Goal: Find specific page/section: Find specific page/section

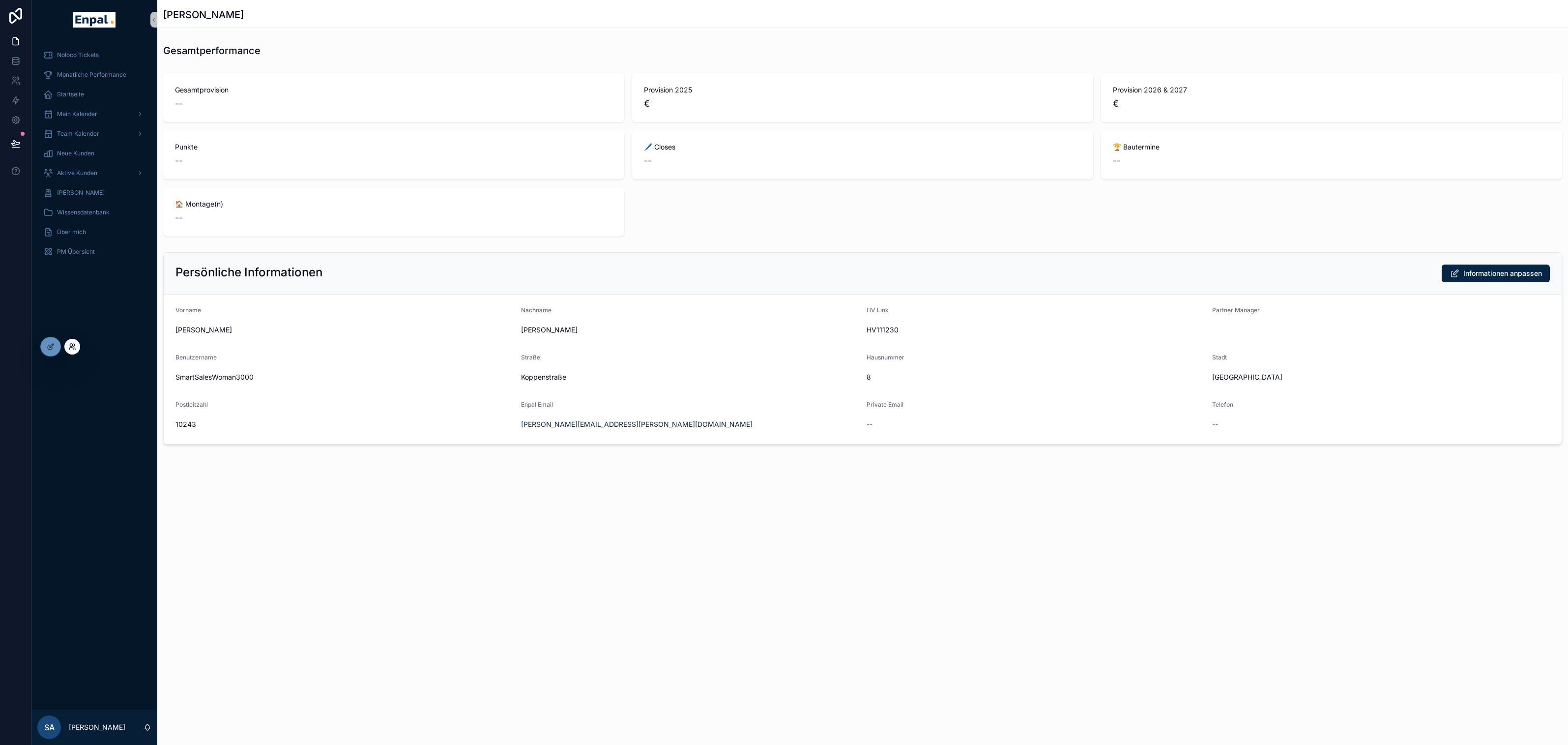
click at [72, 344] on icon at bounding box center [71, 344] width 2 height 2
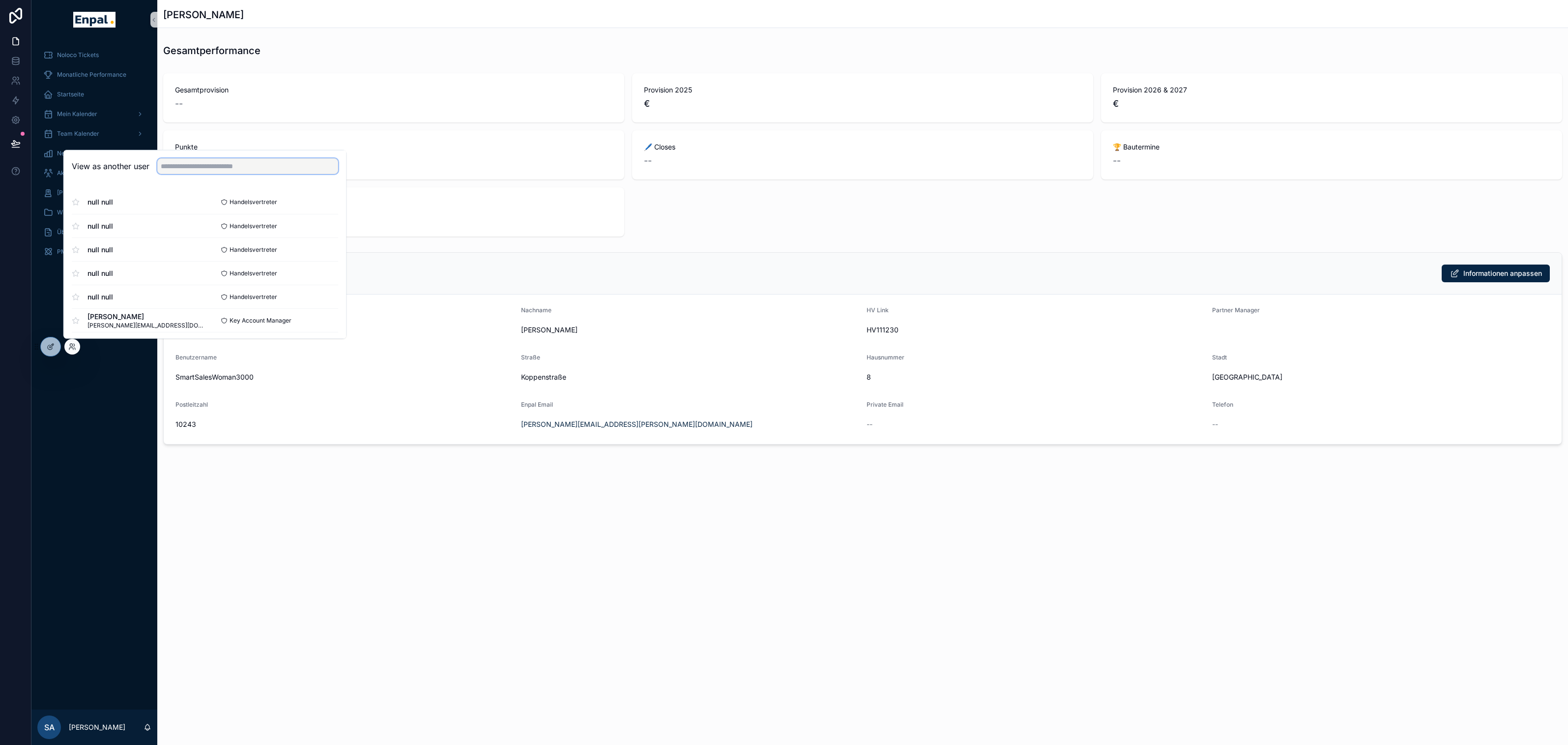
click at [185, 163] on input "text" at bounding box center [248, 166] width 181 height 16
type input "********"
click at [330, 201] on button "Select" at bounding box center [325, 202] width 25 height 15
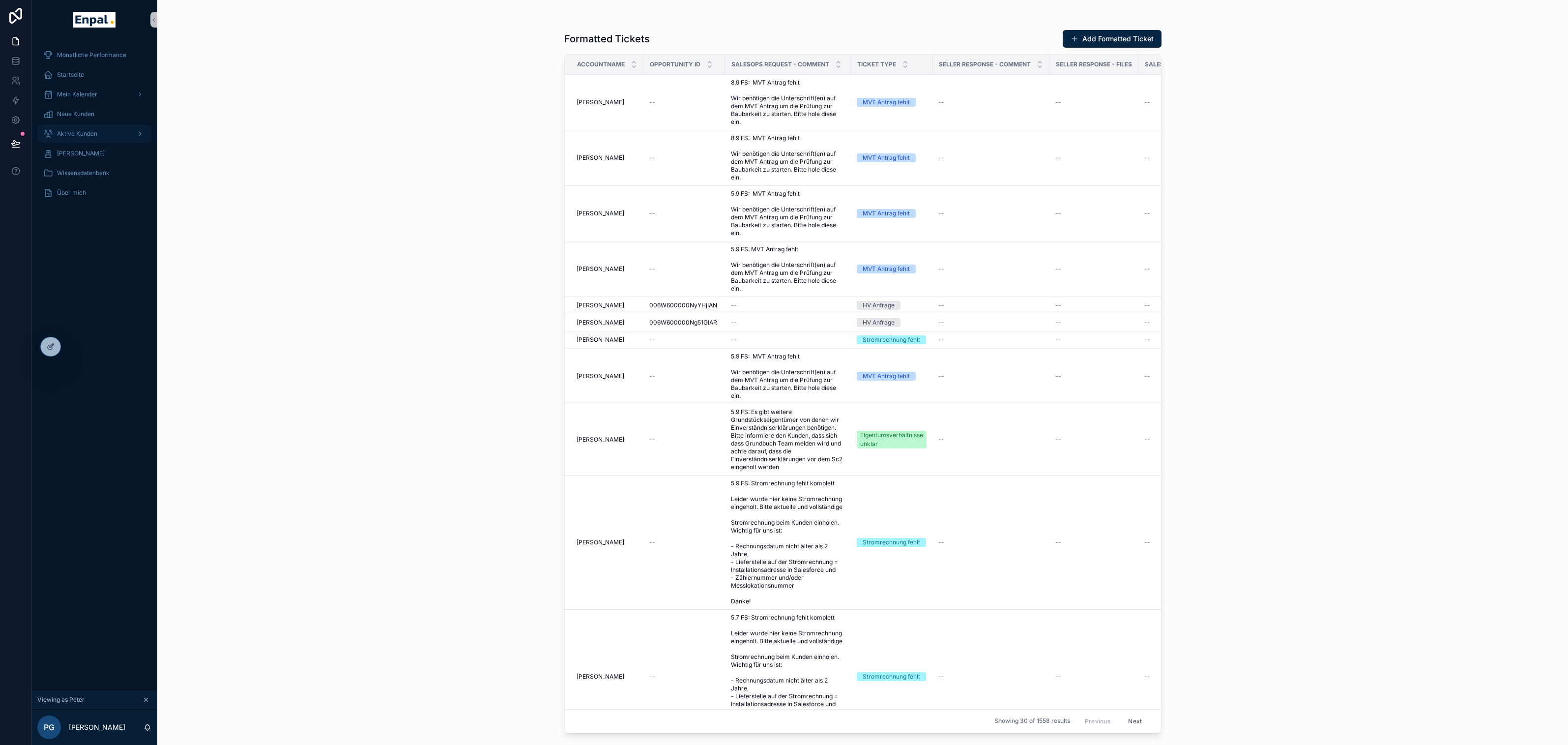
click at [84, 133] on span "Aktive Kunden" at bounding box center [76, 133] width 40 height 8
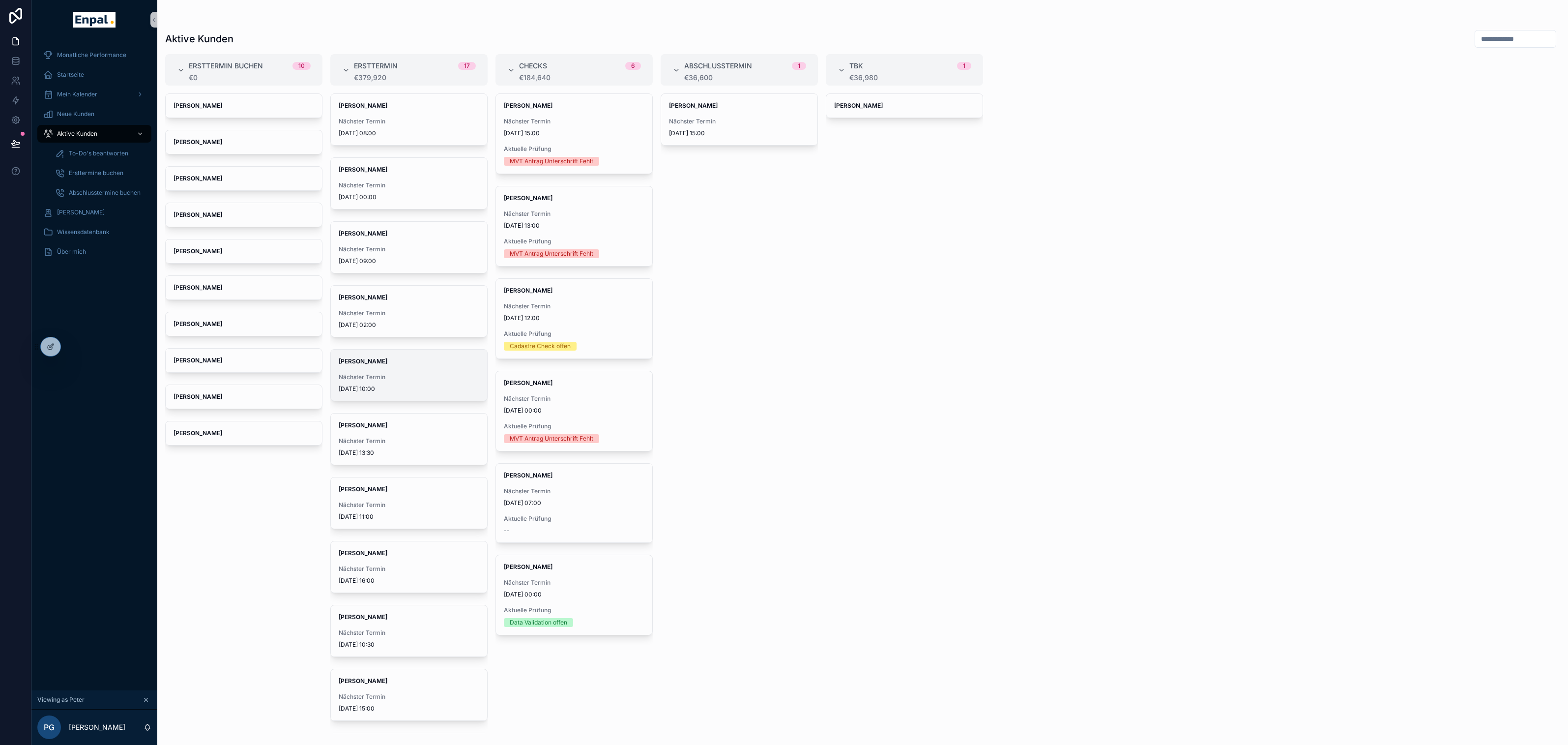
click at [397, 362] on span "Alexandra Bürger" at bounding box center [409, 361] width 141 height 8
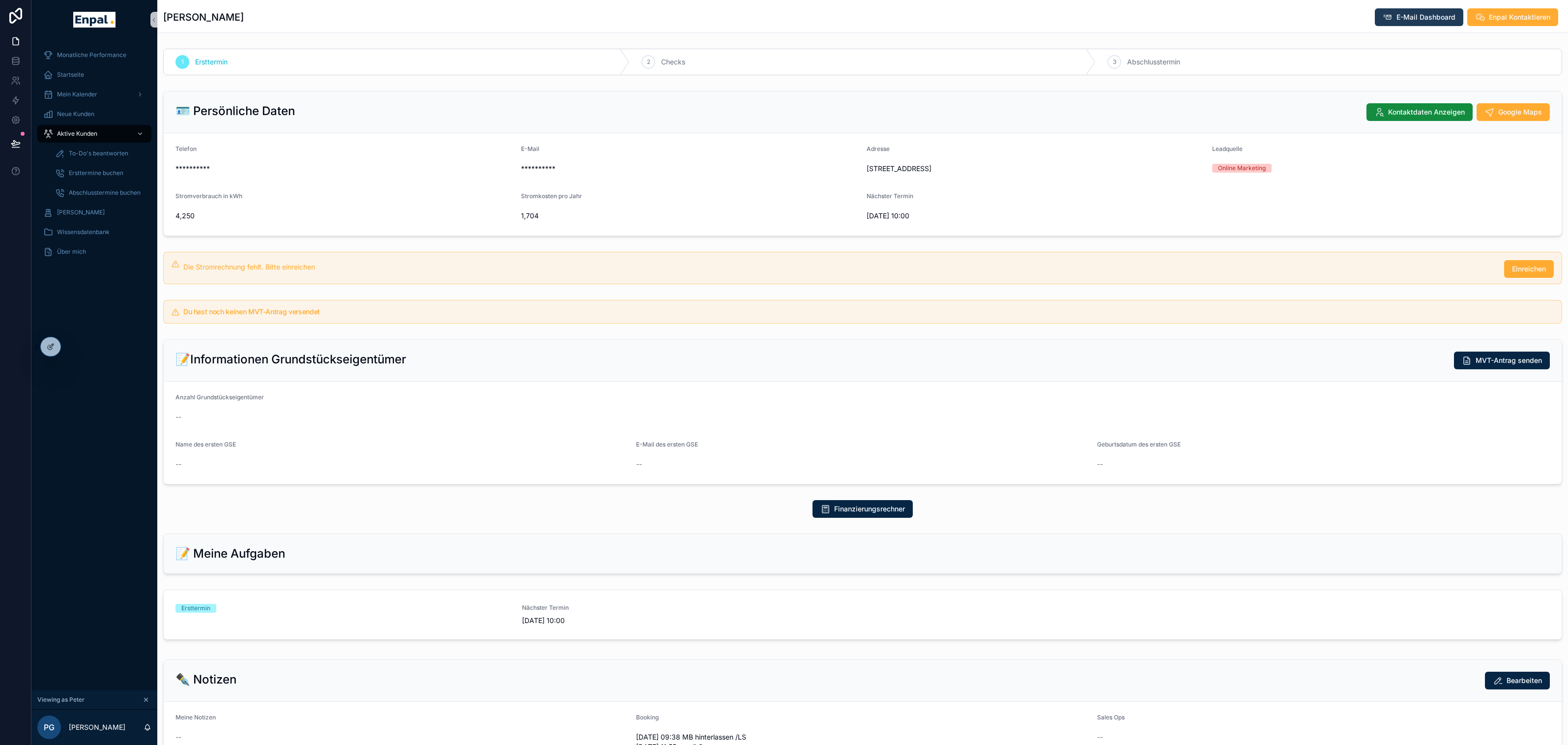
click at [1422, 13] on span "E-Mail Dashboard" at bounding box center [1426, 17] width 59 height 9
